Goal: Task Accomplishment & Management: Manage account settings

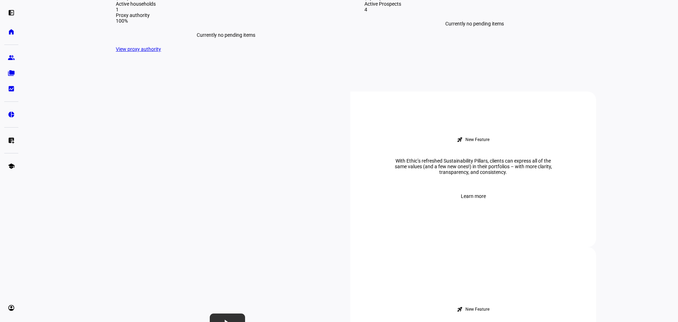
scroll to position [212, 0]
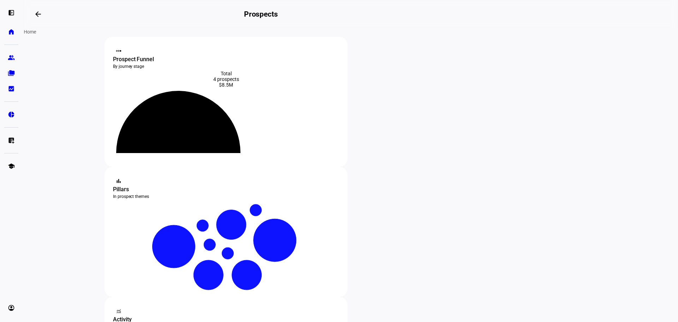
drag, startPoint x: 14, startPoint y: 30, endPoint x: 31, endPoint y: 35, distance: 17.7
click at [15, 30] on link "home Home" at bounding box center [11, 32] width 14 height 14
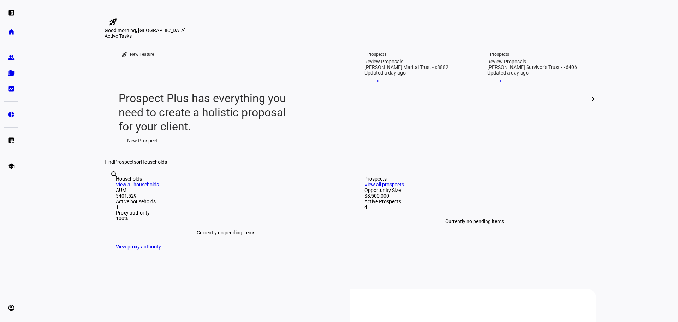
click at [112, 188] on input "text" at bounding box center [110, 184] width 1 height 8
type input "E"
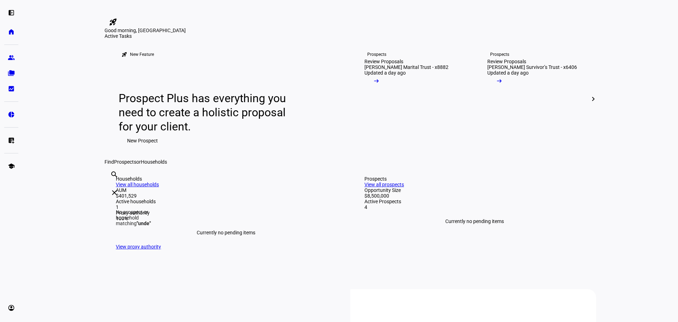
type input "U"
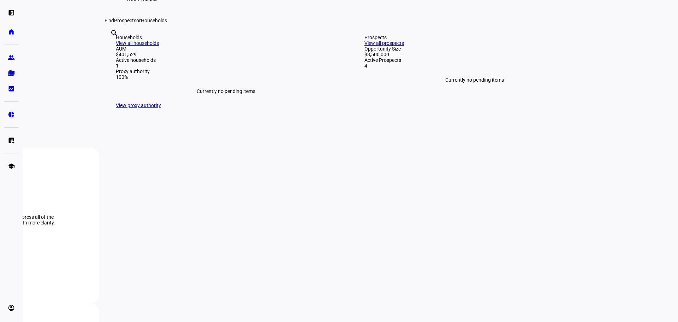
scroll to position [212, 0]
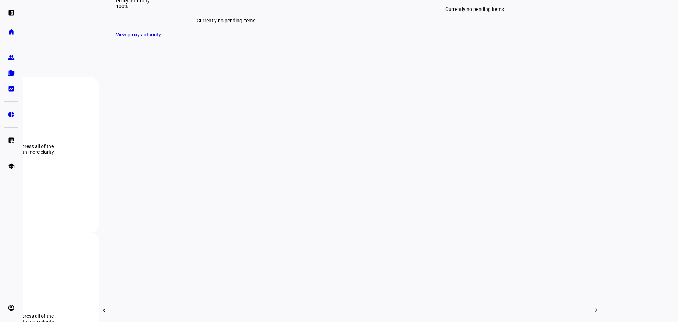
drag, startPoint x: 576, startPoint y: 106, endPoint x: 576, endPoint y: 112, distance: 5.3
click at [576, 49] on div "Prospects View all prospects Opportunity Size $8,500,000 Active Prospects 4 Cur…" at bounding box center [474, 1] width 243 height 96
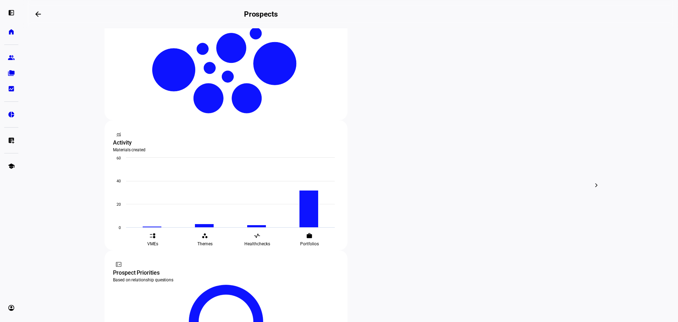
scroll to position [136, 0]
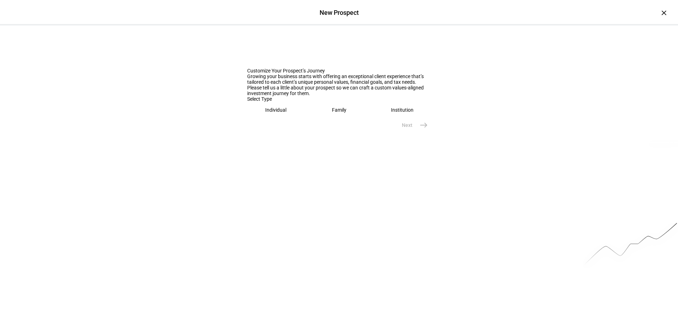
scroll to position [11, 0]
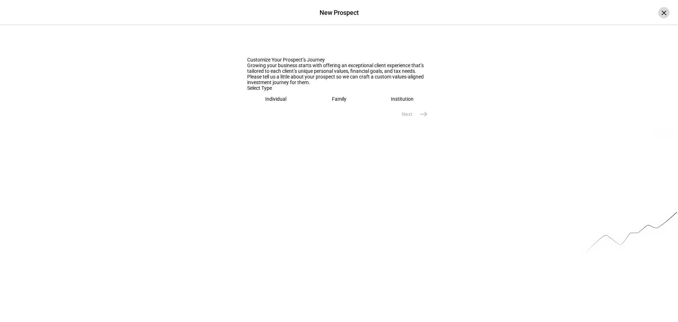
click at [660, 12] on div "×" at bounding box center [663, 12] width 11 height 11
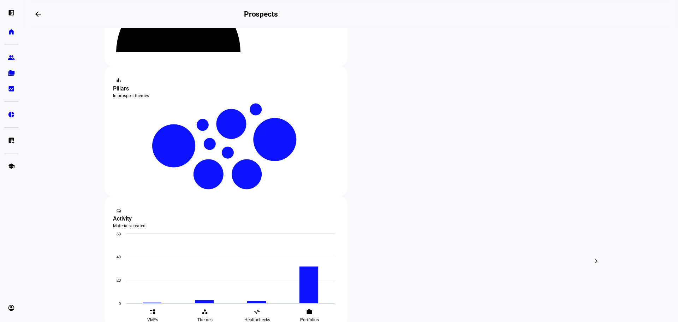
scroll to position [0, 0]
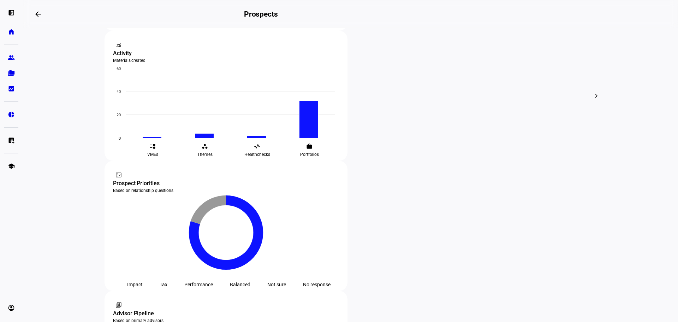
scroll to position [350, 0]
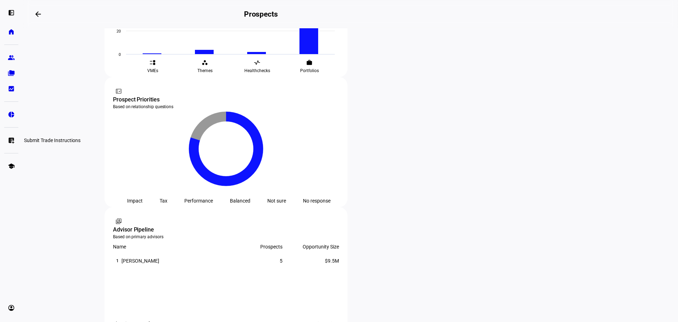
click at [5, 140] on link "list_alt_add Submit Trade Instructions" at bounding box center [11, 140] width 14 height 14
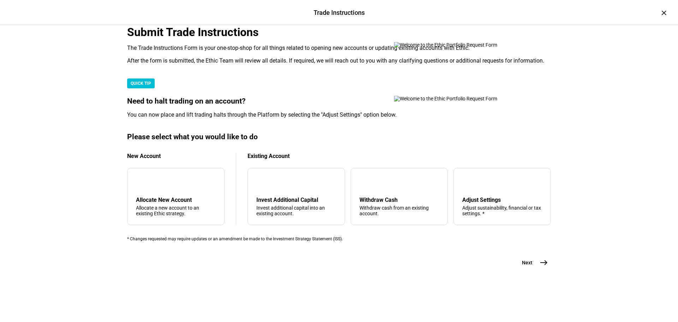
scroll to position [30, 0]
click at [658, 13] on div "×" at bounding box center [663, 12] width 11 height 11
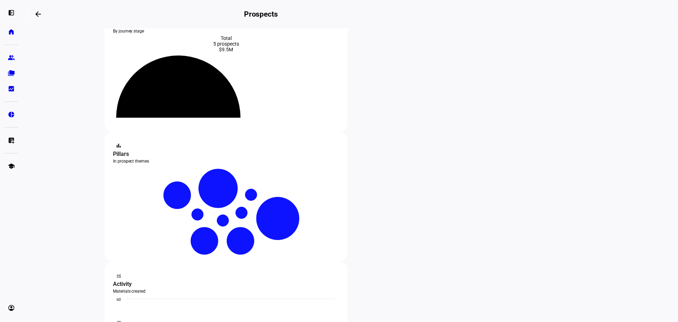
scroll to position [0, 0]
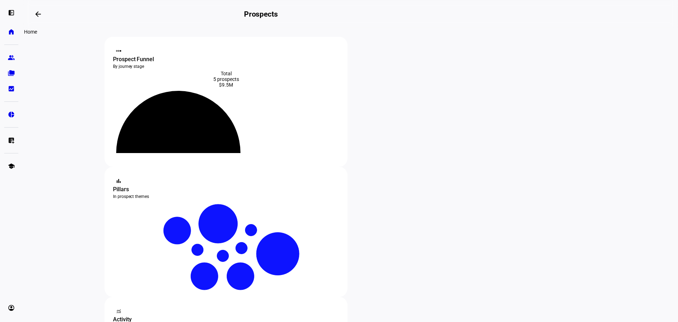
click at [12, 28] on eth-mat-symbol "home" at bounding box center [11, 31] width 7 height 7
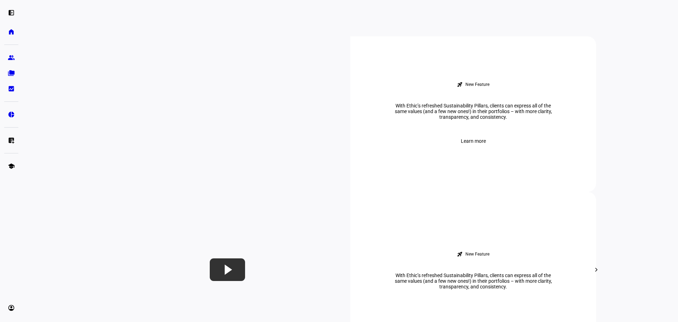
scroll to position [212, 0]
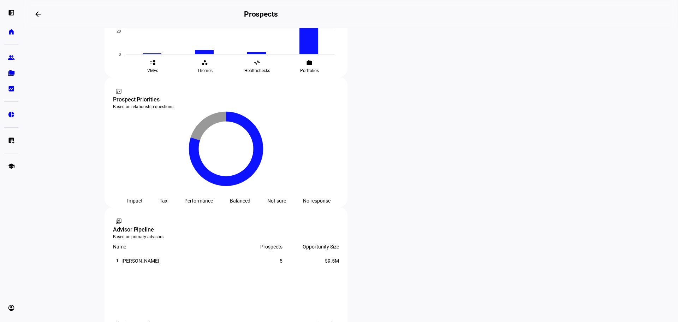
scroll to position [208, 0]
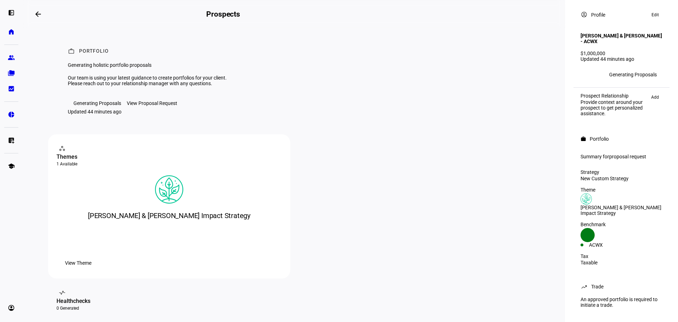
click at [159, 106] on div "View Proposal Request" at bounding box center [152, 103] width 50 height 6
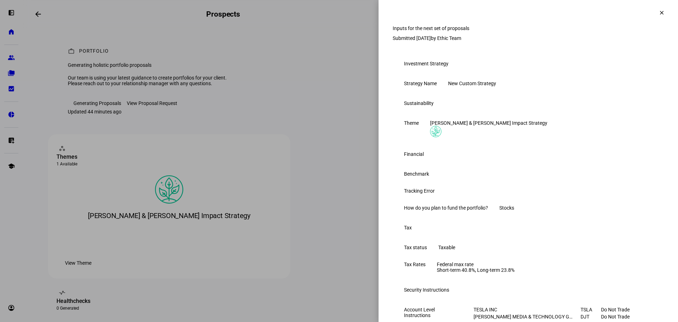
click at [659, 14] on mat-icon "clear" at bounding box center [662, 13] width 6 height 6
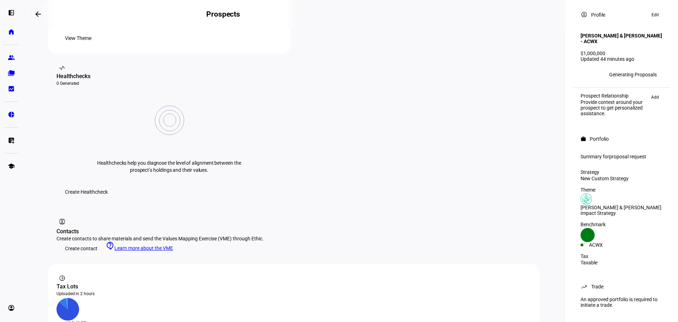
scroll to position [217, 0]
